Goal: Check status: Check status

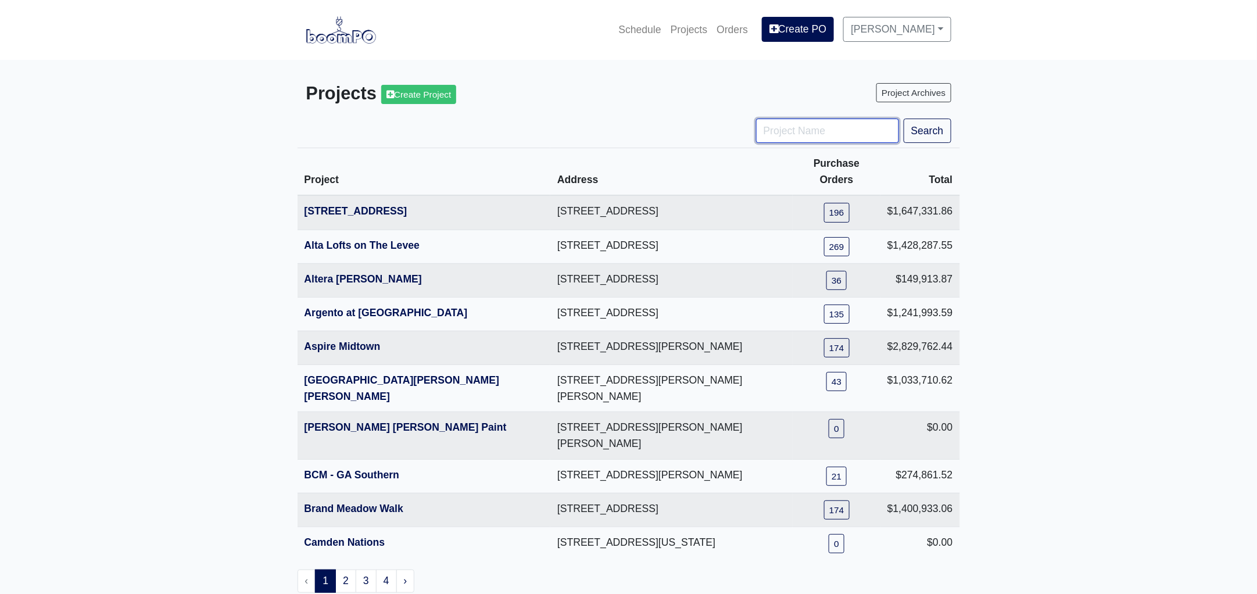
click at [781, 130] on input "Project Name" at bounding box center [827, 131] width 143 height 24
type input "dist"
click at [904, 119] on button "Search" at bounding box center [928, 131] width 48 height 24
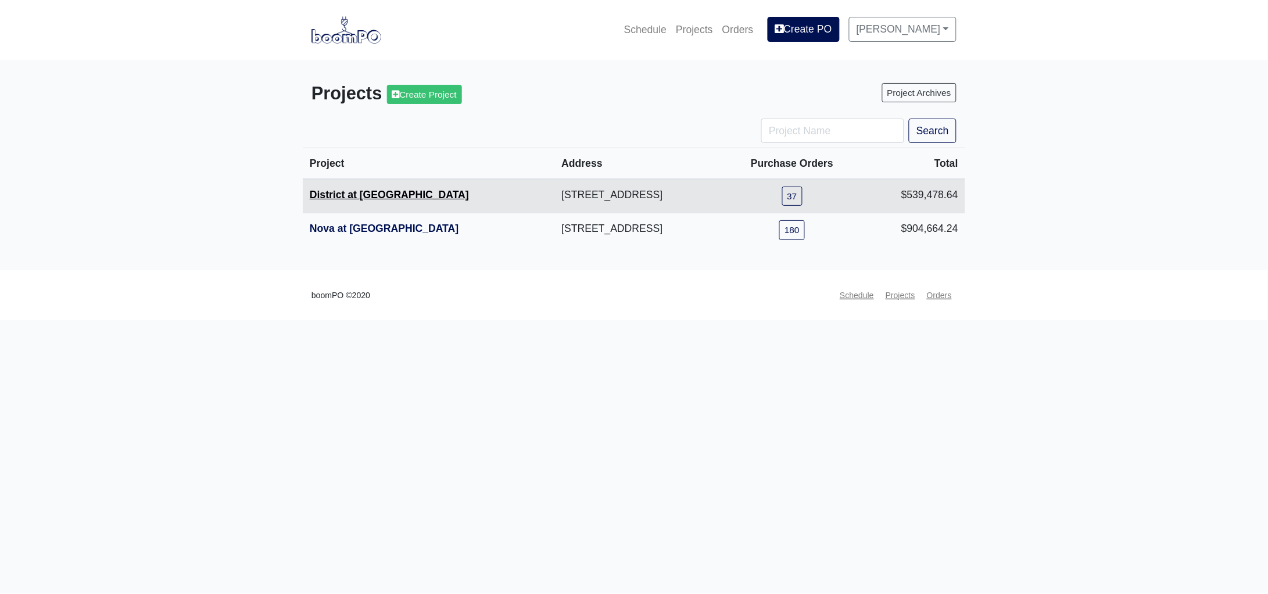
click at [374, 193] on link "District at [GEOGRAPHIC_DATA]" at bounding box center [389, 195] width 159 height 12
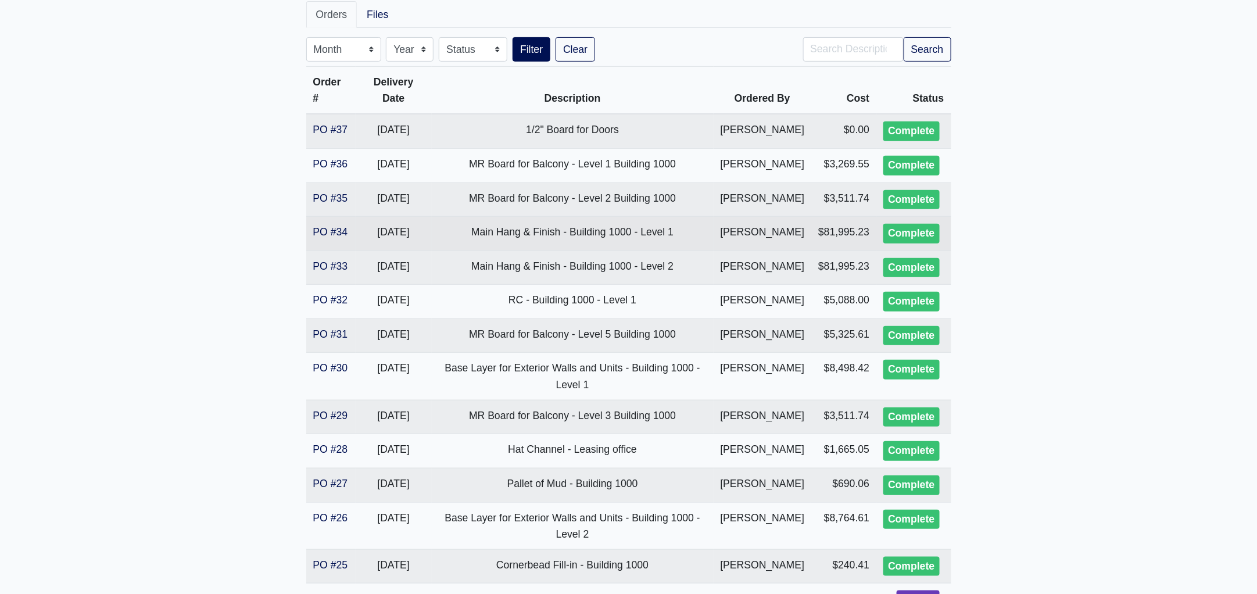
scroll to position [290, 0]
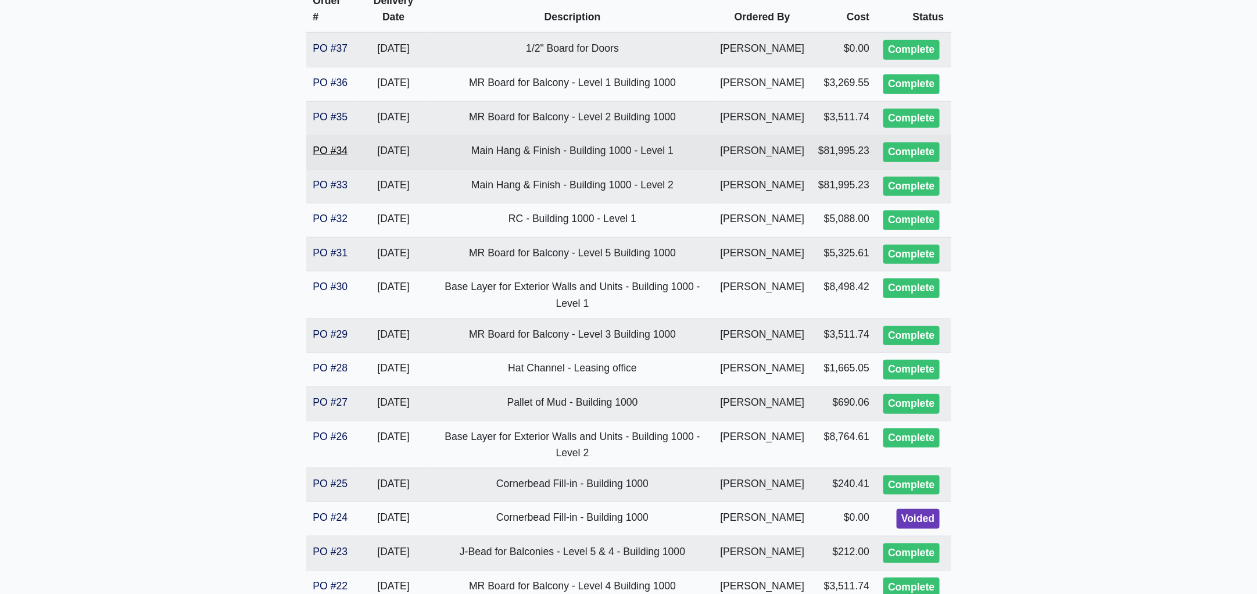
click at [328, 156] on link "PO #34" at bounding box center [330, 151] width 35 height 12
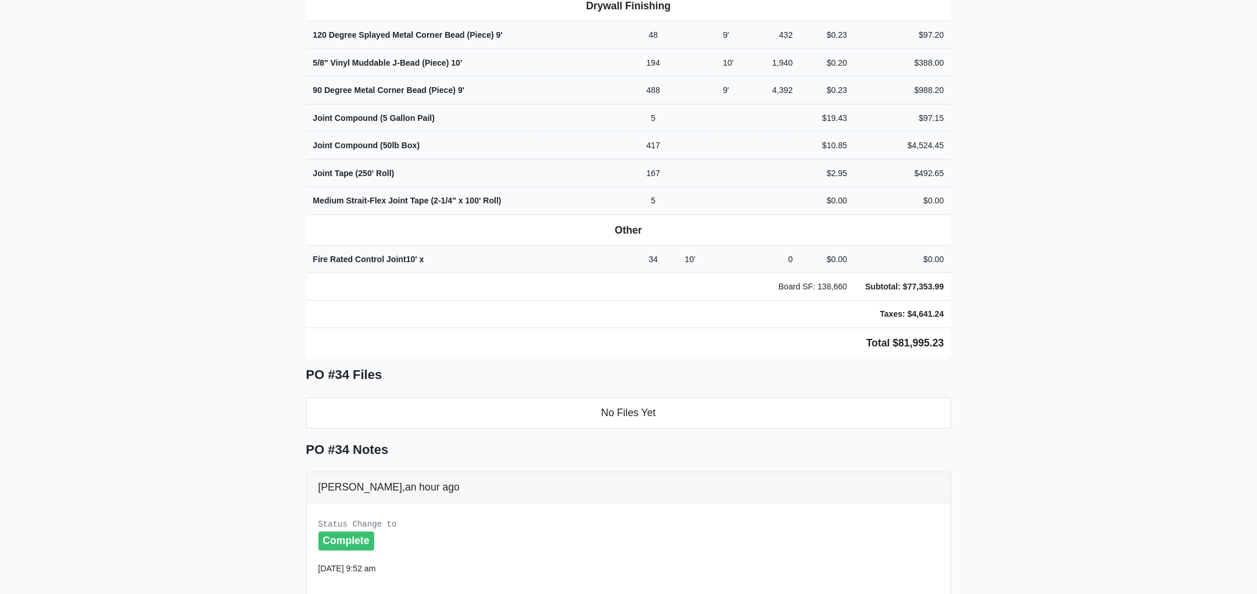
scroll to position [781, 0]
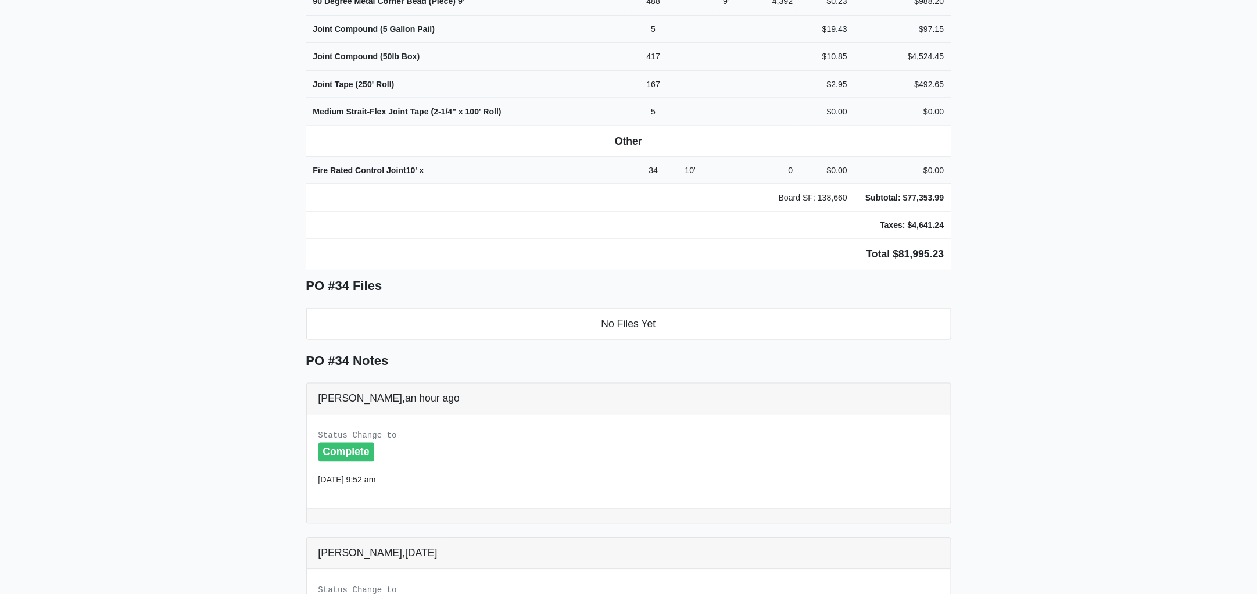
drag, startPoint x: 302, startPoint y: 30, endPoint x: 1042, endPoint y: 250, distance: 772.0
click at [1042, 250] on main "Back to Project Roswell Drywall 7000 Peachtree Dunwoody Rd NE Building 5, Suite…" at bounding box center [628, 61] width 1257 height 1565
copy div "Project District at Etowah Proj. Ref. No: 80-0966 215 Reformation Parkway Canto…"
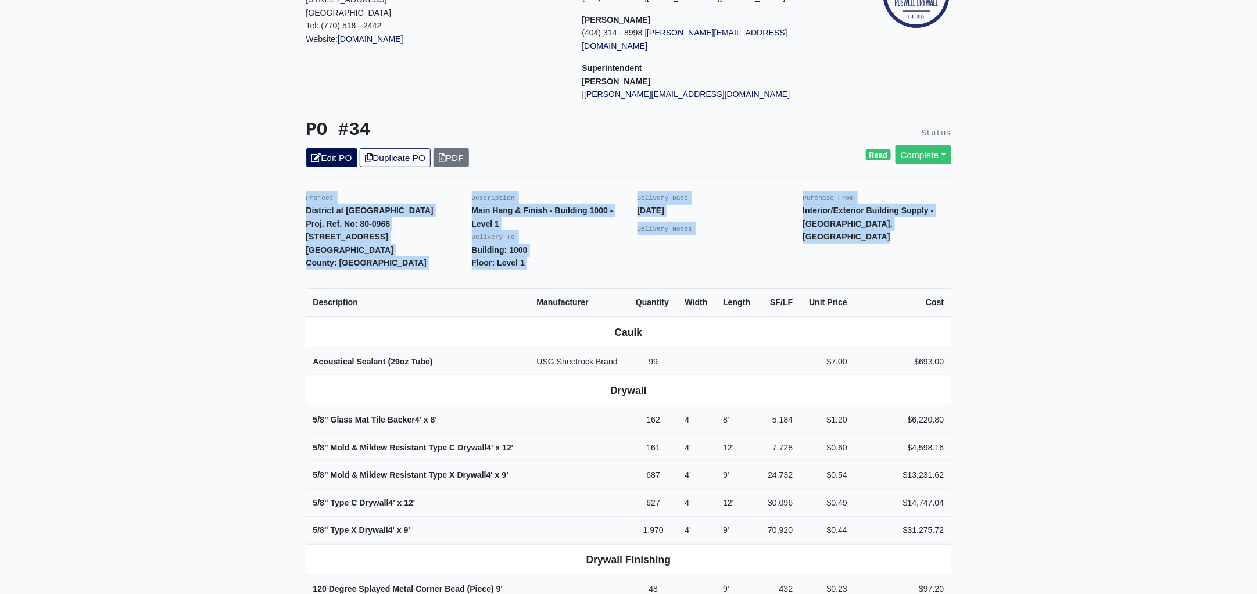
scroll to position [0, 0]
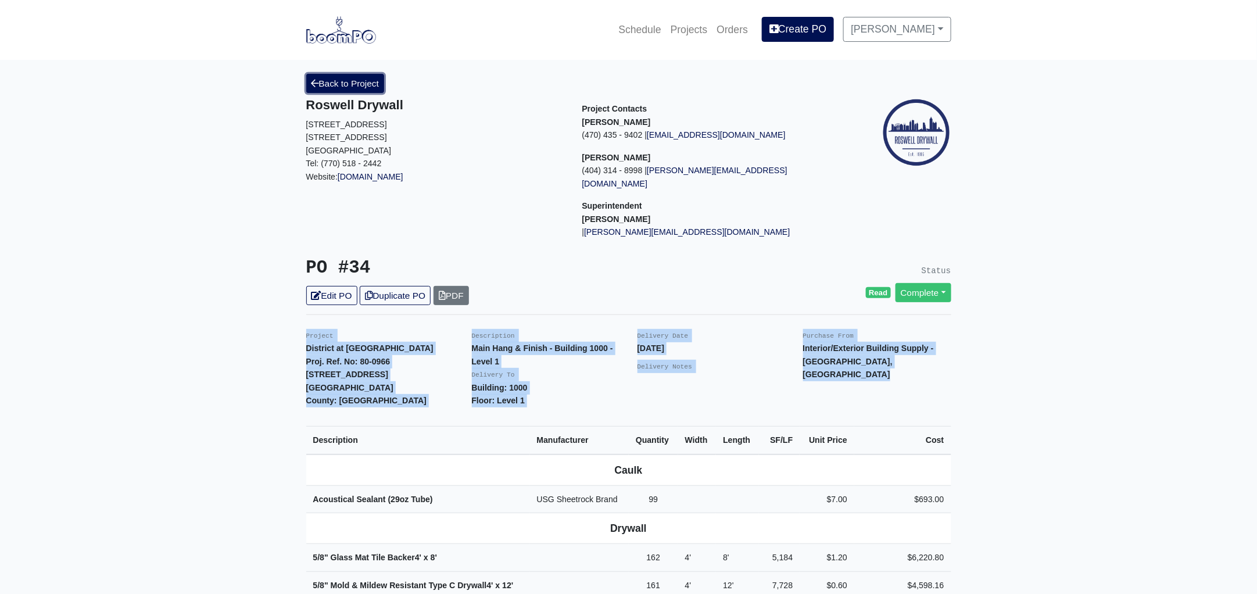
click at [349, 83] on link "Back to Project" at bounding box center [345, 83] width 78 height 19
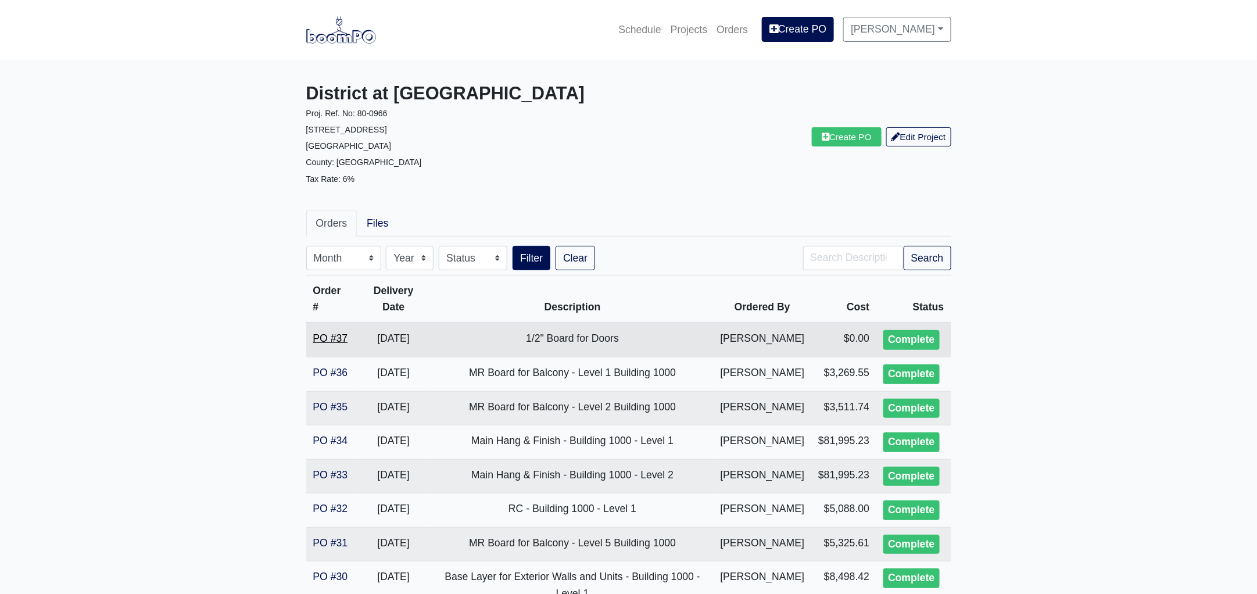
click at [332, 332] on link "PO #37" at bounding box center [330, 338] width 35 height 12
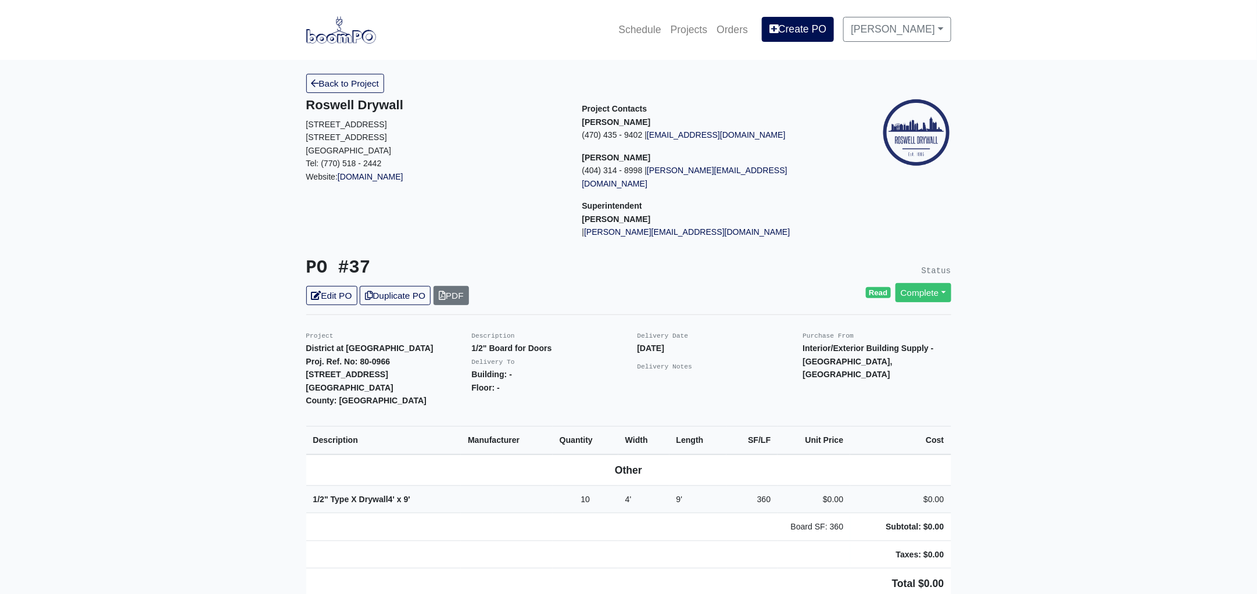
scroll to position [217, 0]
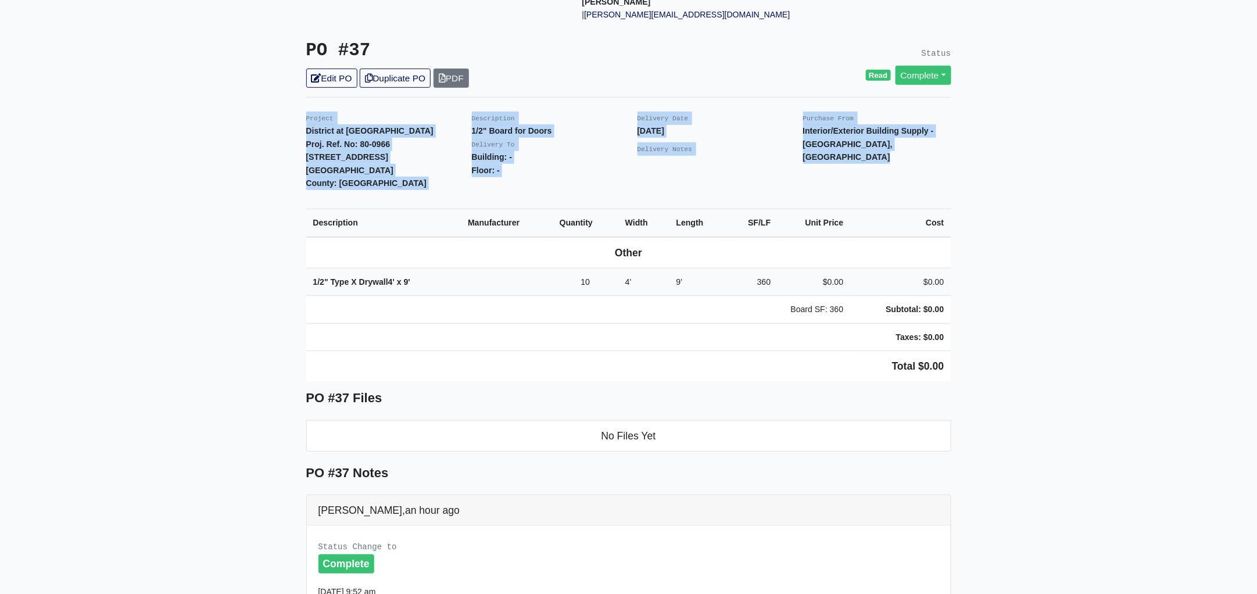
drag, startPoint x: 305, startPoint y: 101, endPoint x: 1013, endPoint y: 348, distance: 750.3
click at [1013, 348] on main "Back to Project Roswell Drywall 7000 Peachtree Dunwoody Rd NE Building 5, Suite…" at bounding box center [628, 398] width 1257 height 1112
copy div "Project District at Etowah Proj. Ref. No: 80-0966 215 Reformation Parkway Canto…"
click at [288, 132] on main "Back to Project Roswell Drywall 7000 Peachtree Dunwoody Rd NE Building 5, Suite…" at bounding box center [628, 398] width 1257 height 1112
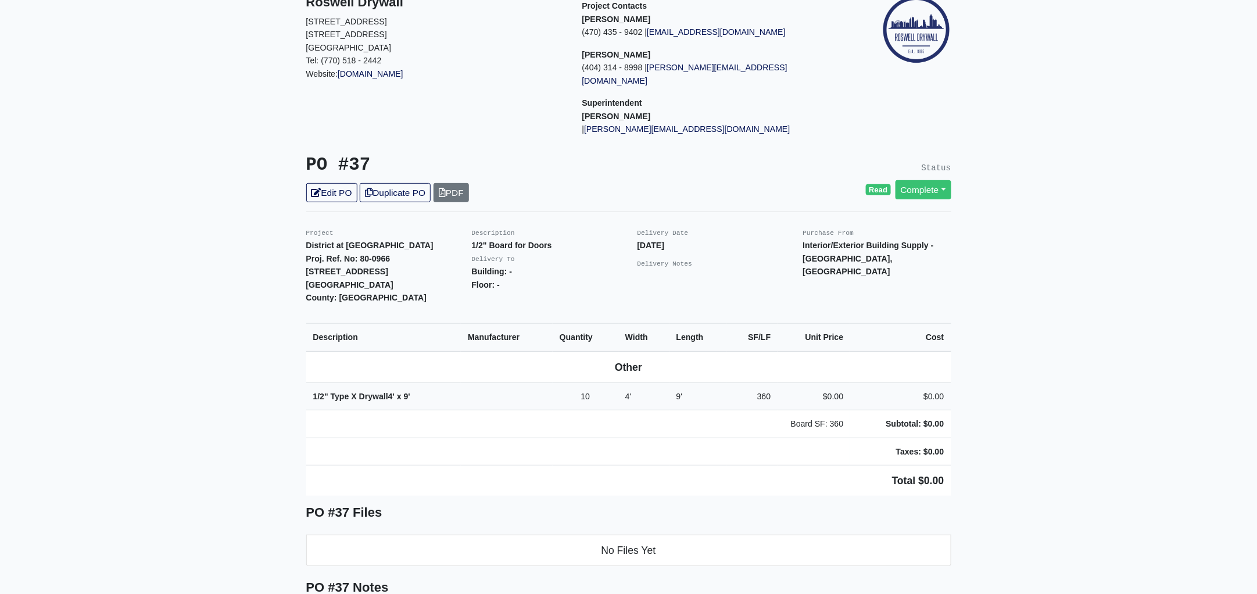
scroll to position [0, 0]
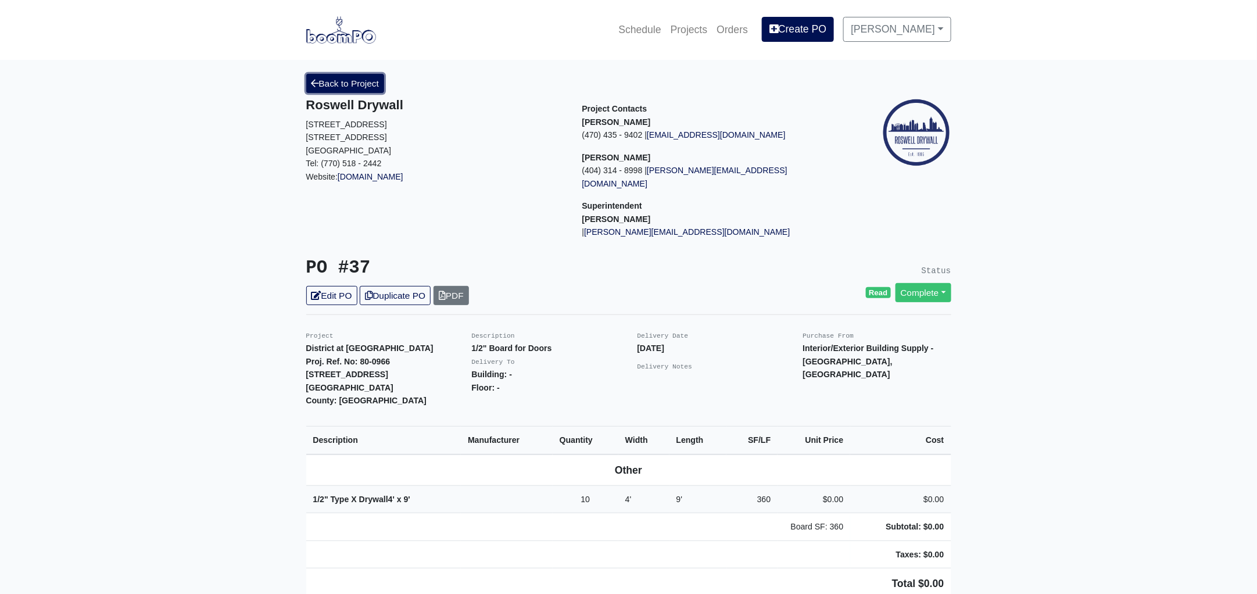
click at [330, 85] on link "Back to Project" at bounding box center [345, 83] width 78 height 19
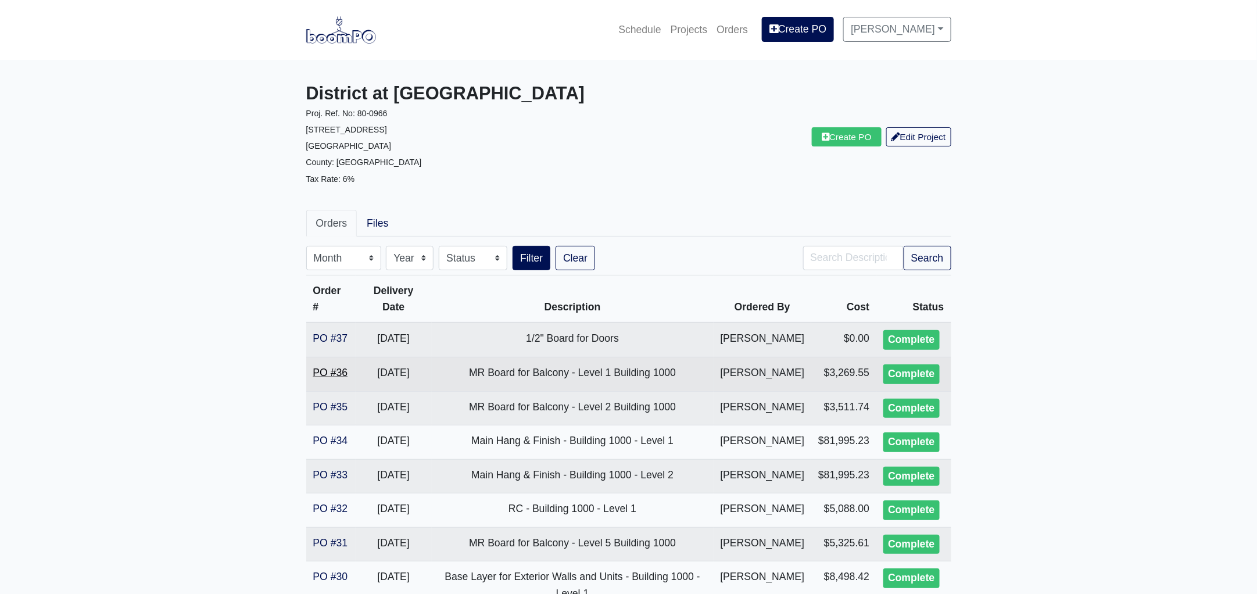
click at [332, 378] on link "PO #36" at bounding box center [330, 373] width 35 height 12
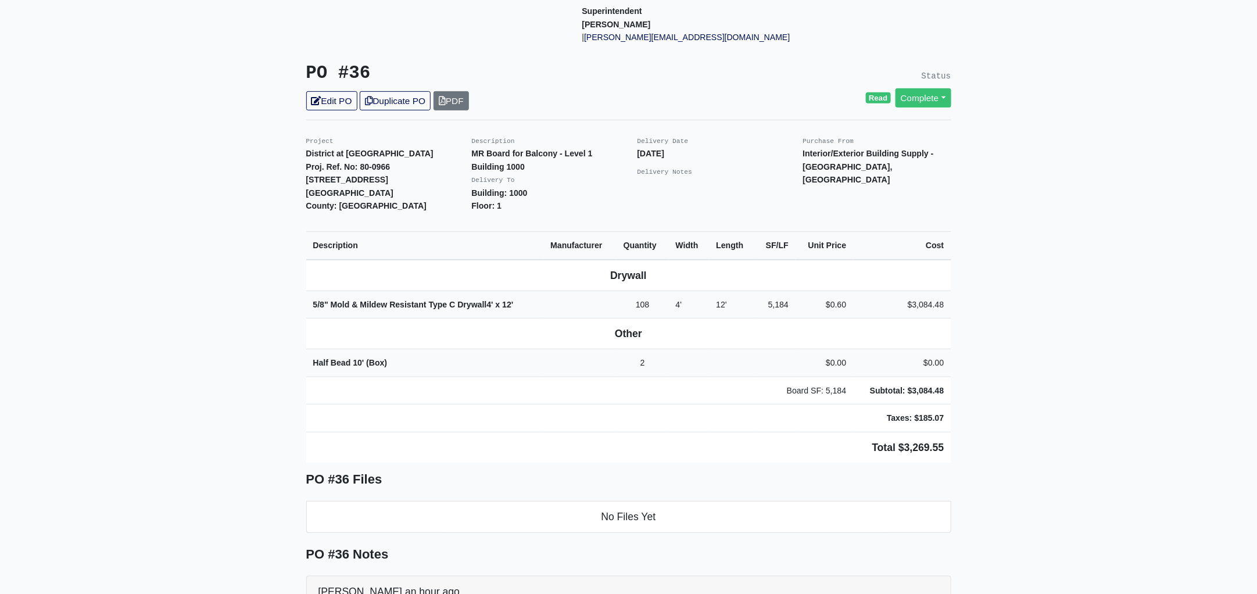
scroll to position [217, 0]
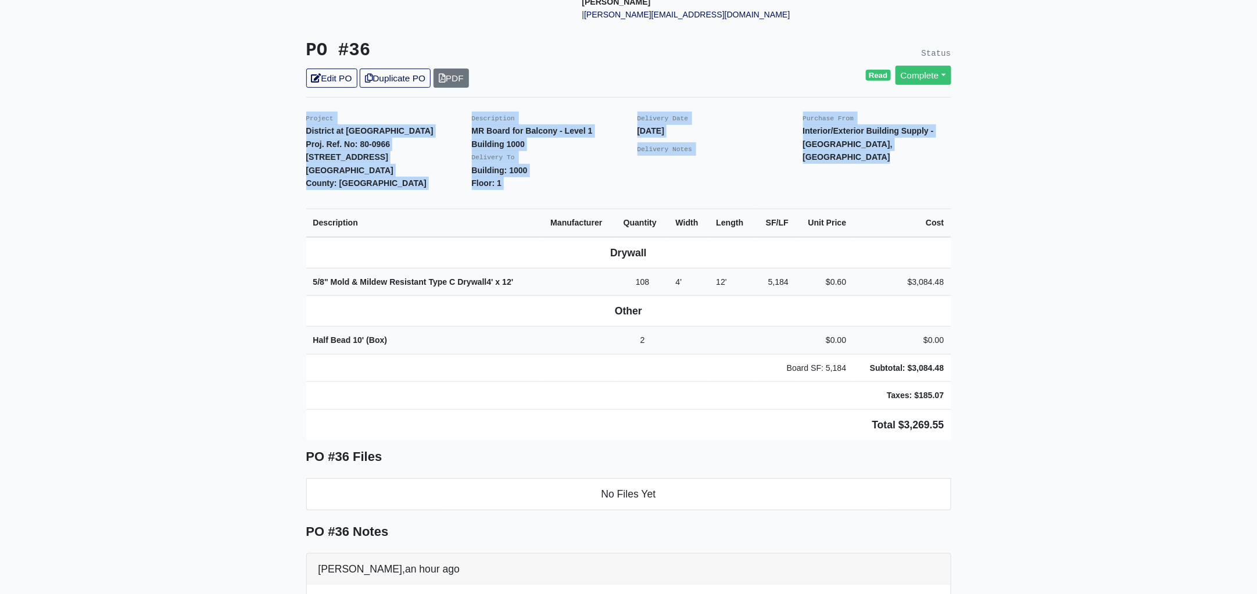
drag, startPoint x: 295, startPoint y: 102, endPoint x: 1099, endPoint y: 324, distance: 833.8
click at [1099, 324] on main "Back to Project Roswell Drywall 7000 Peachtree Dunwoody Rd NE Building 5, Suite…" at bounding box center [628, 427] width 1257 height 1171
copy div "Project District at Etowah Proj. Ref. No: 80-0966 215 Reformation Parkway Canto…"
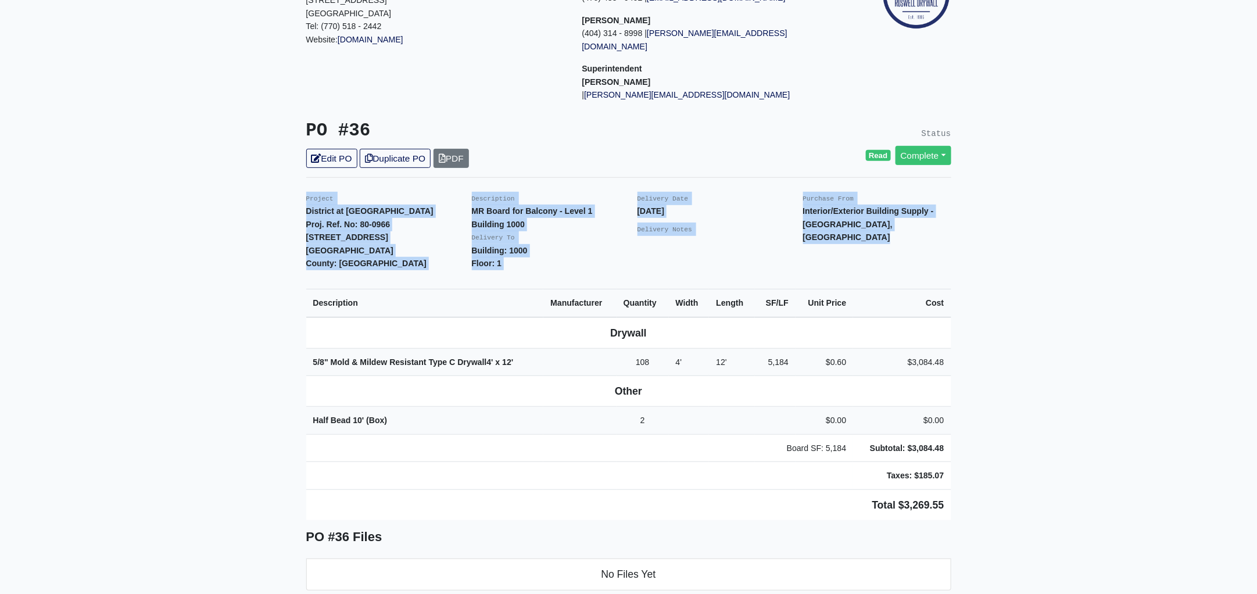
scroll to position [0, 0]
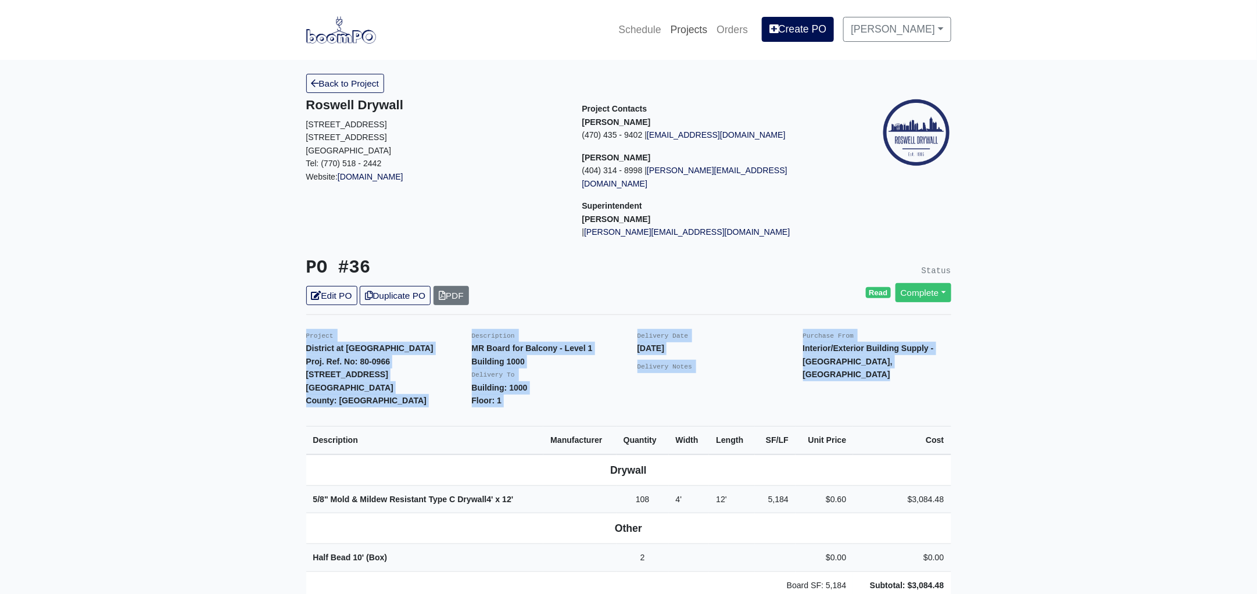
click at [706, 24] on link "Projects" at bounding box center [689, 30] width 46 height 26
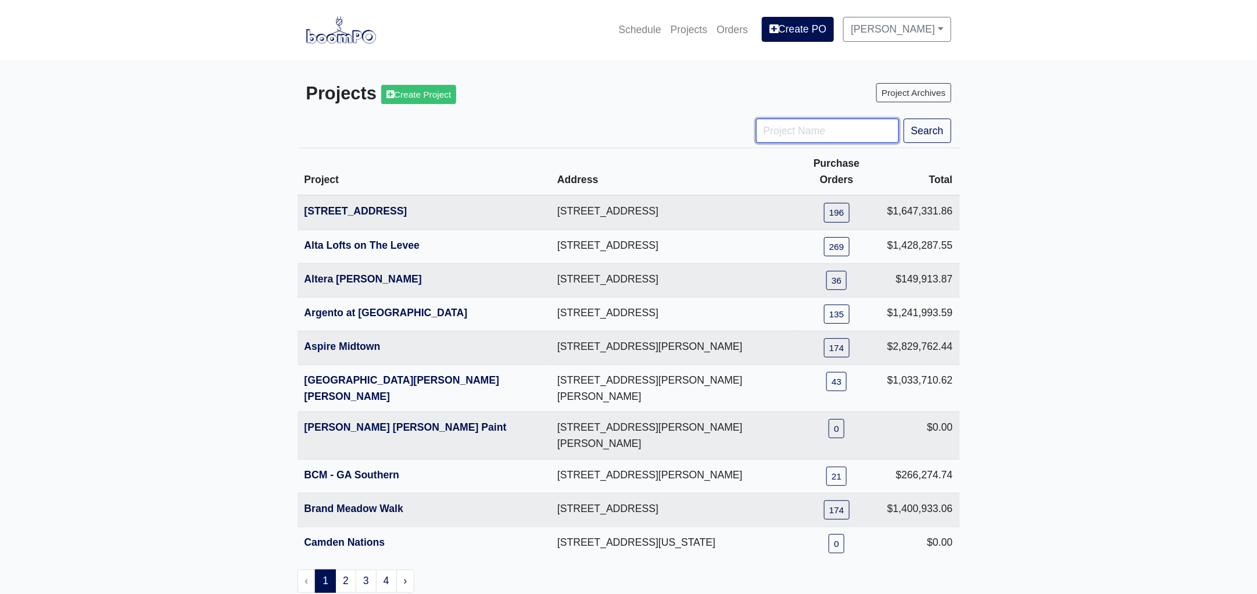
click at [777, 128] on input "Project Name" at bounding box center [827, 131] width 143 height 24
type input "ga"
click at [904, 119] on button "Search" at bounding box center [928, 131] width 48 height 24
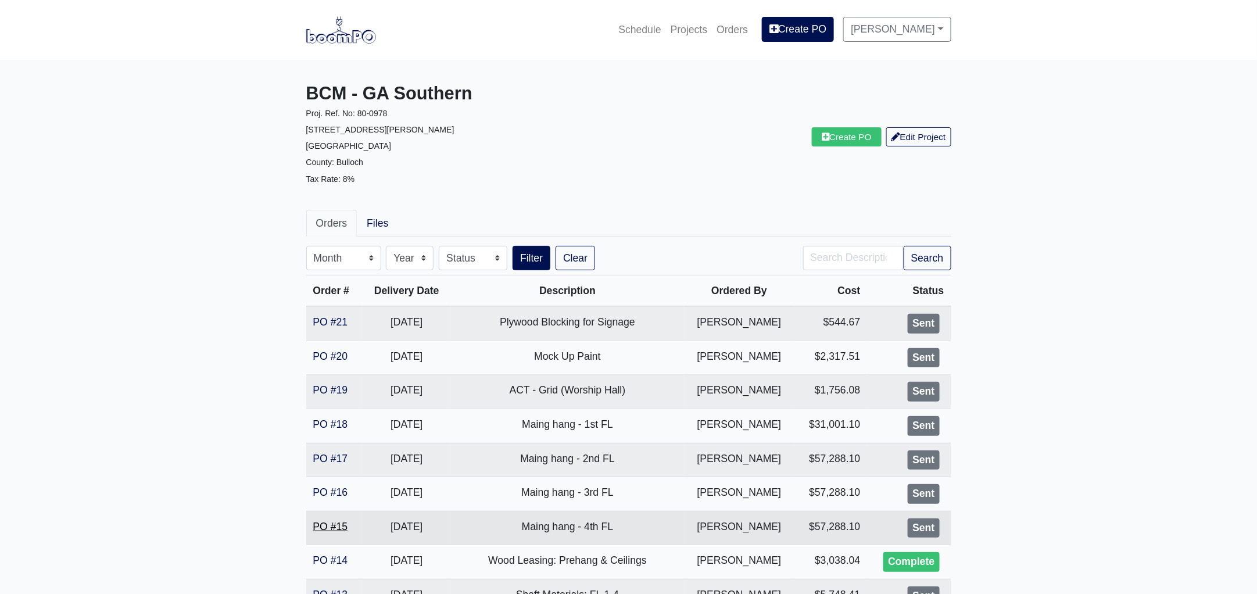
click at [337, 525] on link "PO #15" at bounding box center [330, 527] width 35 height 12
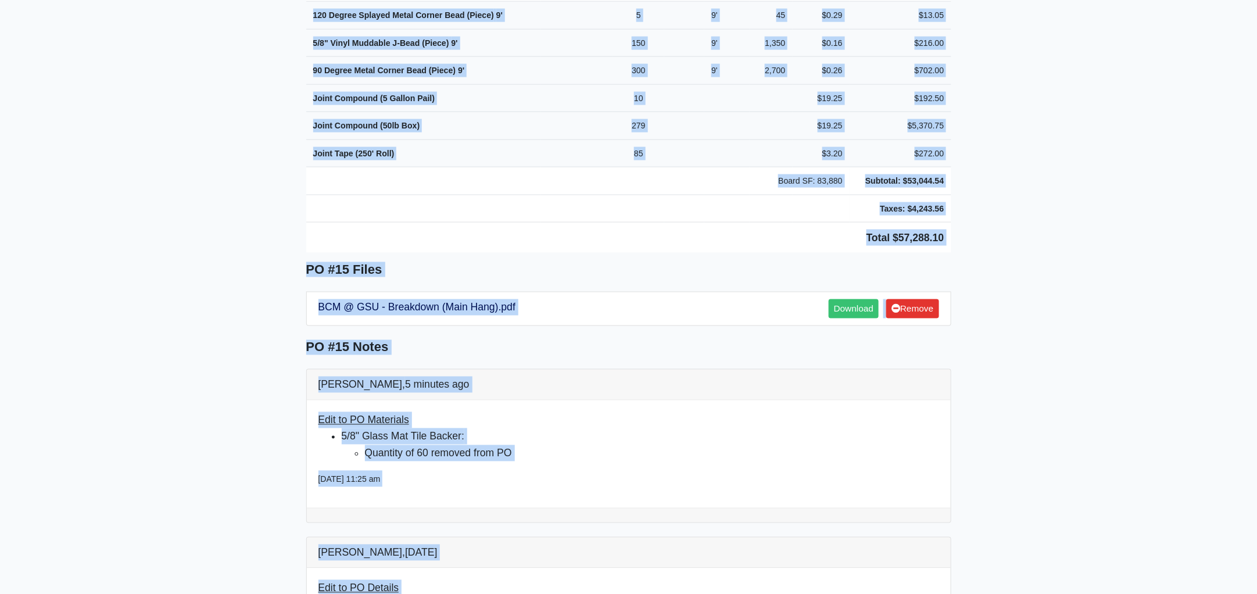
scroll to position [790, 0]
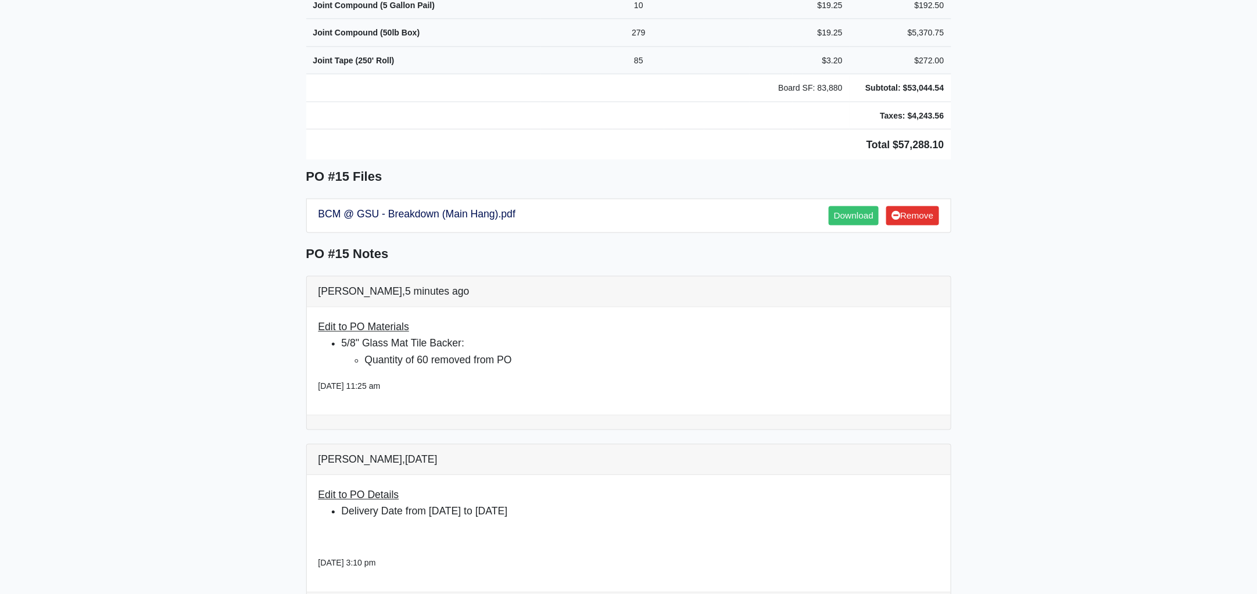
click at [1105, 102] on main "Back to Project Roswell Drywall [STREET_ADDRESS] Tel: (770) 518 - 2442 Website:…" at bounding box center [628, 439] width 1257 height 2339
